Goal: Task Accomplishment & Management: Manage account settings

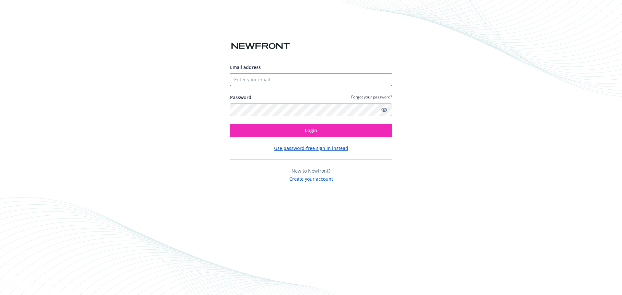
click at [249, 82] on input "Email address" at bounding box center [311, 79] width 162 height 13
type input "[EMAIL_ADDRESS][DOMAIN_NAME]"
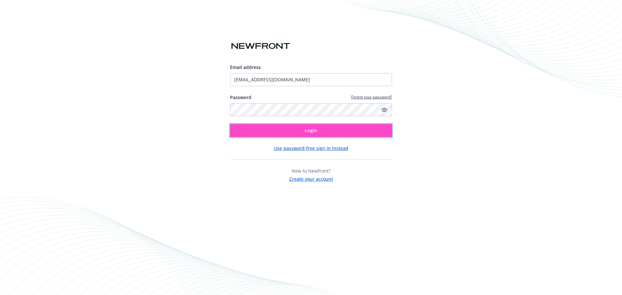
drag, startPoint x: 332, startPoint y: 130, endPoint x: 339, endPoint y: 129, distance: 7.2
click at [332, 130] on button "Login" at bounding box center [311, 130] width 162 height 13
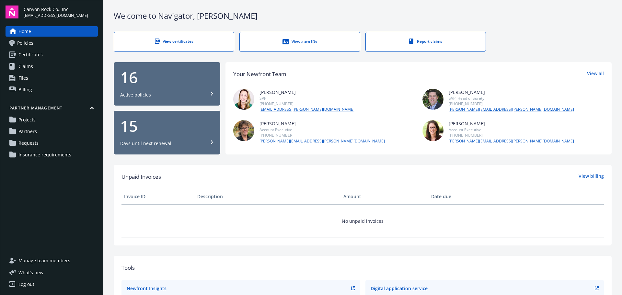
click at [34, 155] on span "Insurance requirements" at bounding box center [44, 155] width 53 height 10
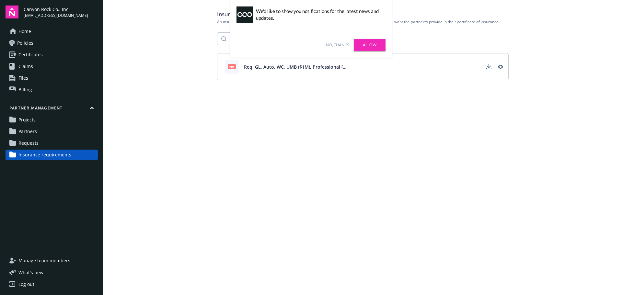
click at [27, 144] on span "Requests" at bounding box center [28, 143] width 20 height 10
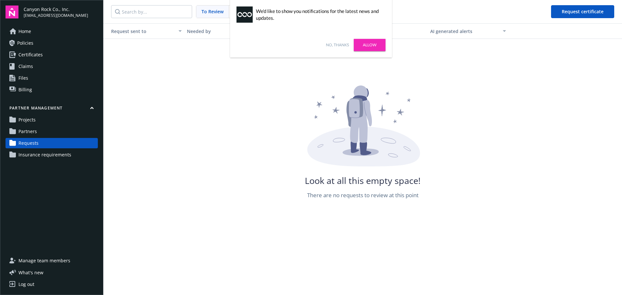
click at [29, 119] on span "Projects" at bounding box center [26, 120] width 17 height 10
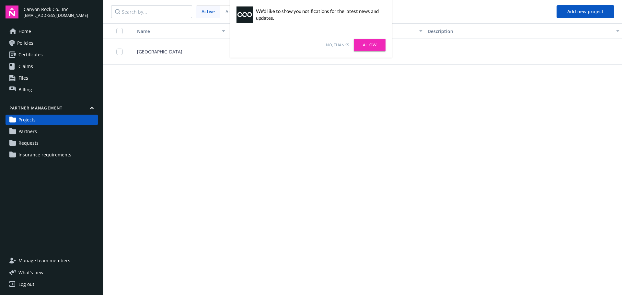
click at [370, 44] on link "Allow" at bounding box center [370, 45] width 32 height 12
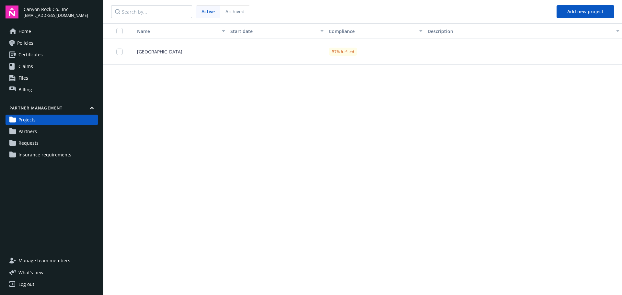
click at [35, 144] on span "Requests" at bounding box center [28, 143] width 20 height 10
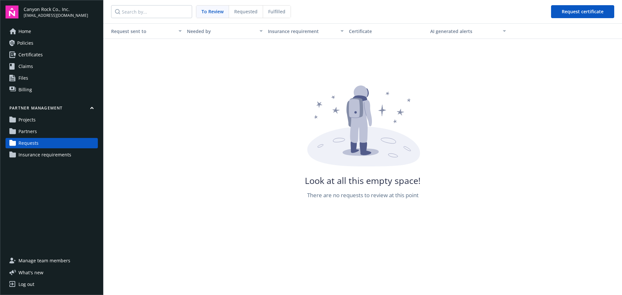
click at [31, 132] on span "Partners" at bounding box center [27, 131] width 18 height 10
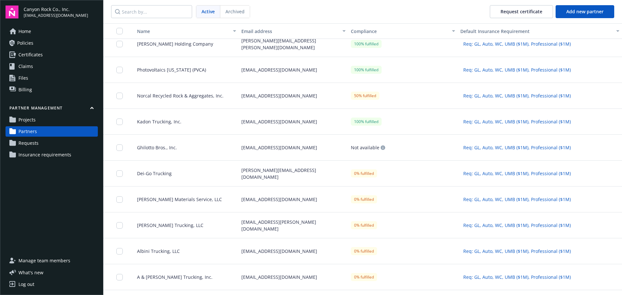
scroll to position [65, 0]
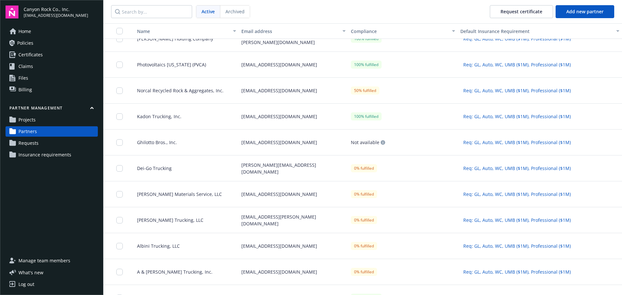
click at [155, 192] on span "[PERSON_NAME] Materials Service, LLC" at bounding box center [177, 194] width 90 height 7
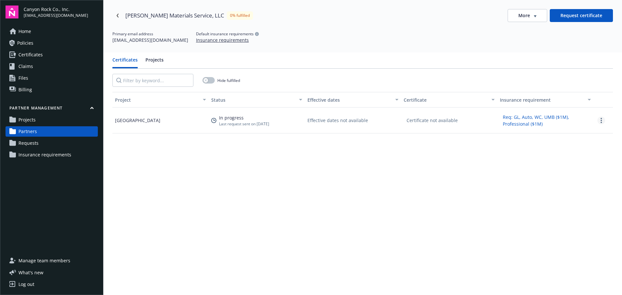
click at [598, 123] on link "more" at bounding box center [601, 121] width 8 height 8
click at [369, 177] on div "Project Status Effective dates Certificate Insurance requirement Forestville Qu…" at bounding box center [362, 228] width 500 height 272
click at [533, 13] on button "More" at bounding box center [526, 15] width 39 height 13
click at [524, 30] on div "Edit partner" at bounding box center [523, 29] width 52 height 11
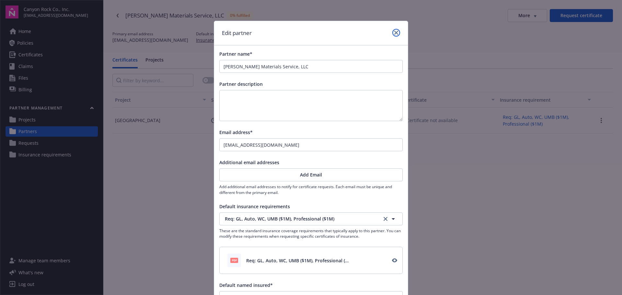
click at [394, 29] on link "close" at bounding box center [396, 33] width 8 height 8
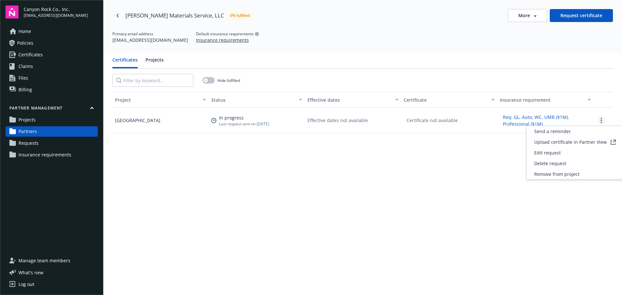
click at [600, 121] on icon "more" at bounding box center [600, 120] width 1 height 5
click at [556, 142] on span "Upload certificate in Partner View" at bounding box center [570, 142] width 73 height 7
click at [23, 119] on span "Projects" at bounding box center [26, 120] width 17 height 10
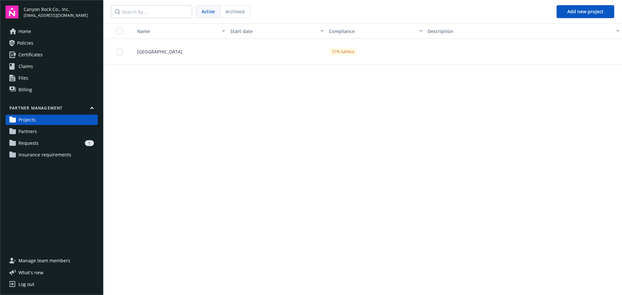
click at [29, 133] on span "Partners" at bounding box center [27, 131] width 18 height 10
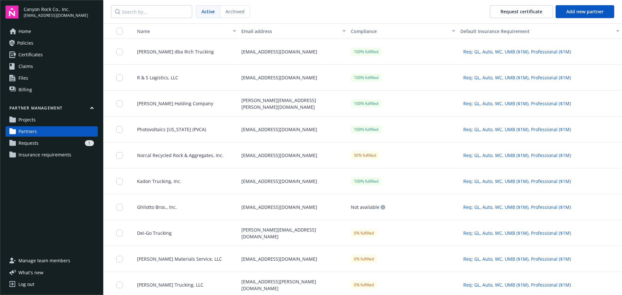
click at [35, 141] on span "Requests" at bounding box center [28, 143] width 20 height 10
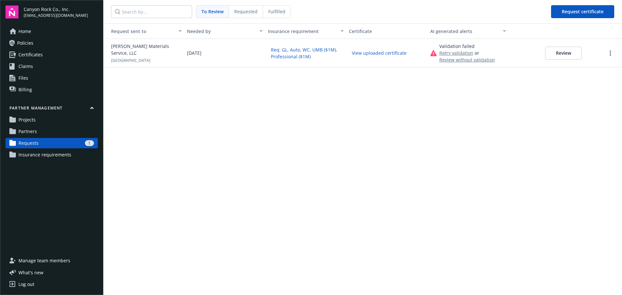
click at [367, 54] on button "View uploaded certificate" at bounding box center [379, 53] width 61 height 10
drag, startPoint x: 570, startPoint y: 54, endPoint x: 566, endPoint y: 81, distance: 26.8
click at [570, 53] on button "Review" at bounding box center [563, 53] width 37 height 13
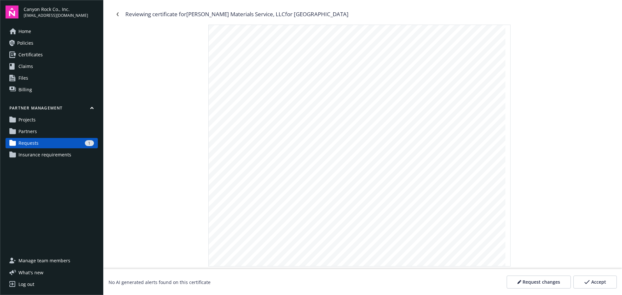
click at [608, 281] on button "Accept" at bounding box center [594, 282] width 43 height 13
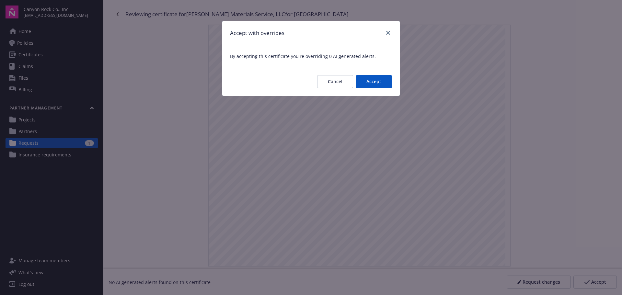
click at [377, 81] on button "Accept" at bounding box center [373, 81] width 36 height 13
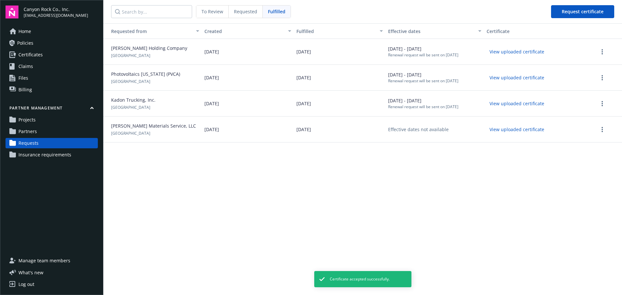
click at [23, 132] on span "Partners" at bounding box center [27, 131] width 18 height 10
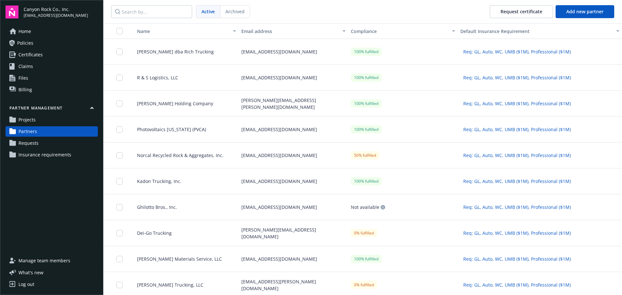
click at [25, 30] on span "Home" at bounding box center [24, 31] width 13 height 10
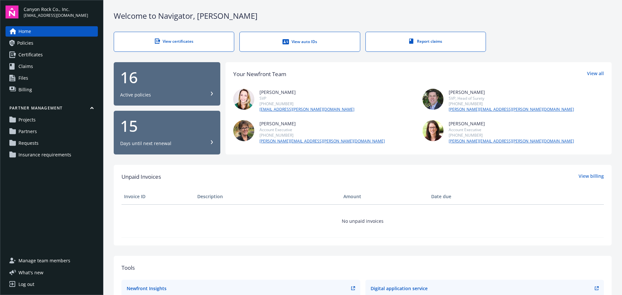
click at [33, 144] on span "Requests" at bounding box center [28, 143] width 20 height 10
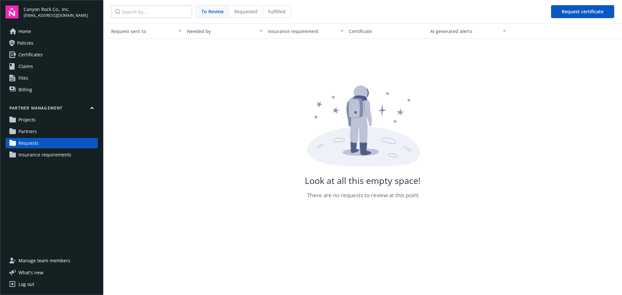
click at [30, 131] on span "Partners" at bounding box center [27, 131] width 18 height 10
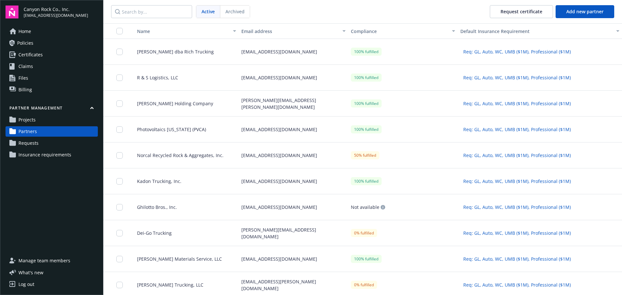
click at [29, 144] on span "Requests" at bounding box center [28, 143] width 20 height 10
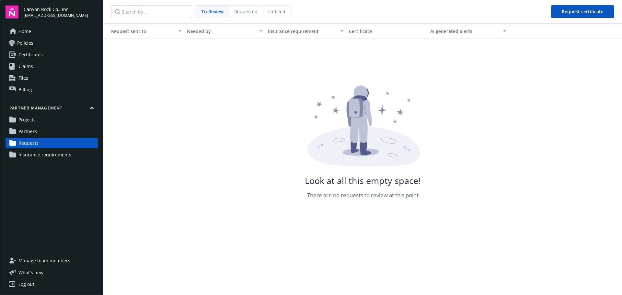
click at [273, 9] on span "Fulfilled" at bounding box center [276, 11] width 17 height 7
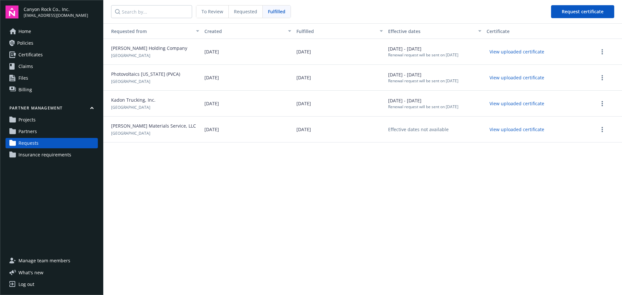
click at [28, 153] on span "Insurance requirements" at bounding box center [44, 155] width 53 height 10
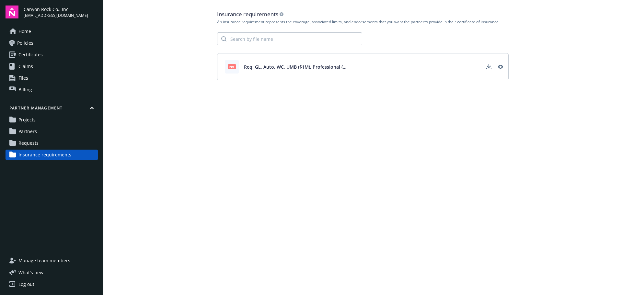
click at [26, 117] on span "Projects" at bounding box center [26, 120] width 17 height 10
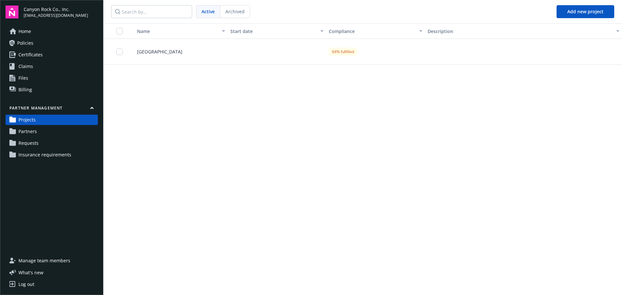
click at [163, 49] on span "[GEOGRAPHIC_DATA]" at bounding box center [157, 51] width 51 height 7
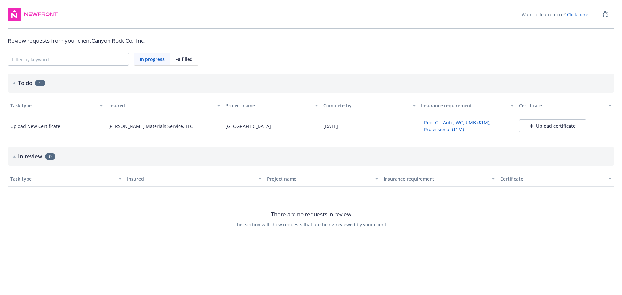
click at [566, 123] on div "Upload certificate" at bounding box center [552, 126] width 46 height 6
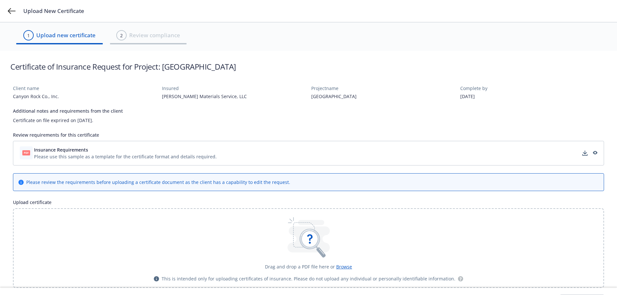
click at [347, 264] on span "Browse" at bounding box center [344, 267] width 16 height 6
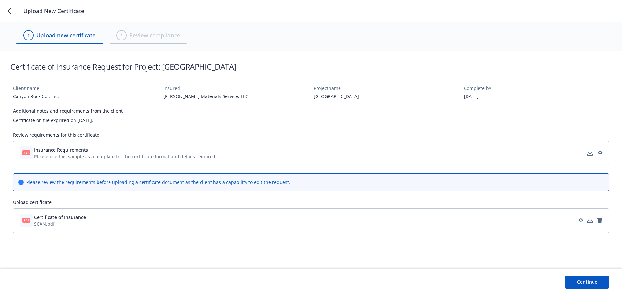
click at [592, 279] on button "Continue" at bounding box center [587, 282] width 44 height 13
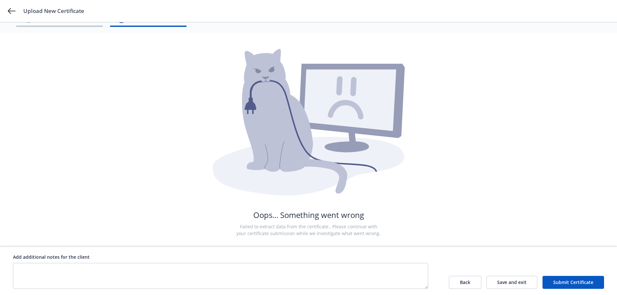
scroll to position [18, 0]
click at [571, 283] on button "Submit Certificate" at bounding box center [573, 282] width 62 height 13
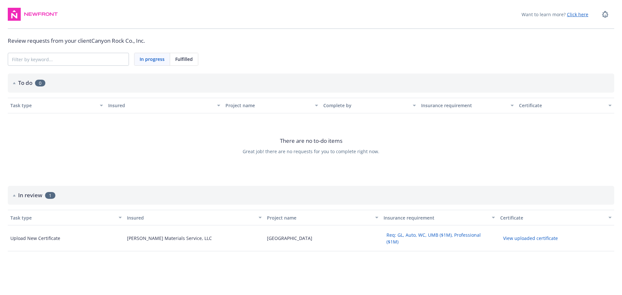
click at [532, 237] on button "View uploaded certificate" at bounding box center [530, 238] width 61 height 10
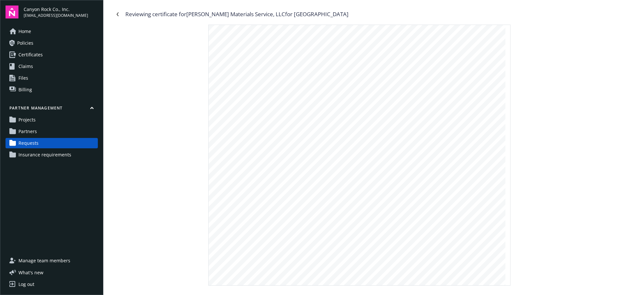
click at [24, 130] on span "Partners" at bounding box center [27, 131] width 18 height 10
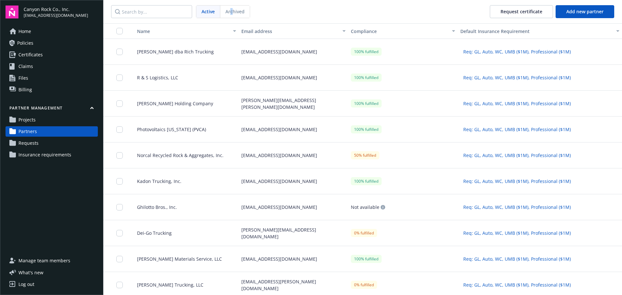
click at [231, 11] on span "Archived" at bounding box center [234, 11] width 19 height 7
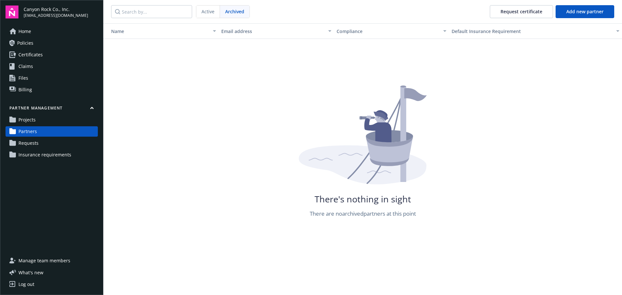
click at [205, 11] on span "Active" at bounding box center [207, 11] width 13 height 7
